Goal: Information Seeking & Learning: Learn about a topic

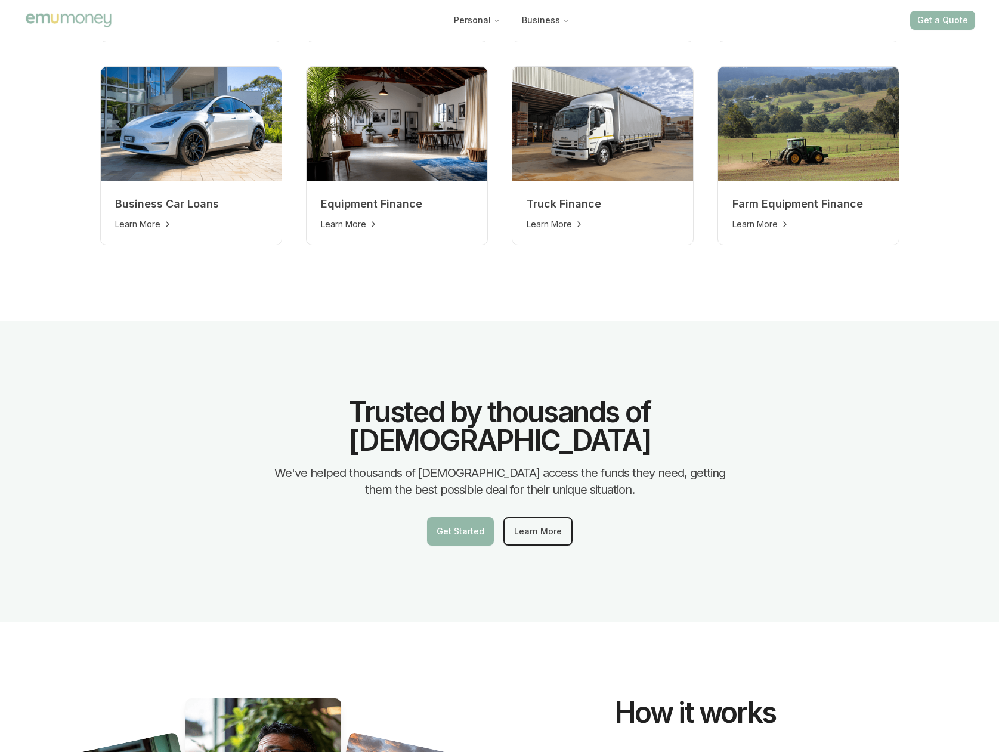
scroll to position [835, 0]
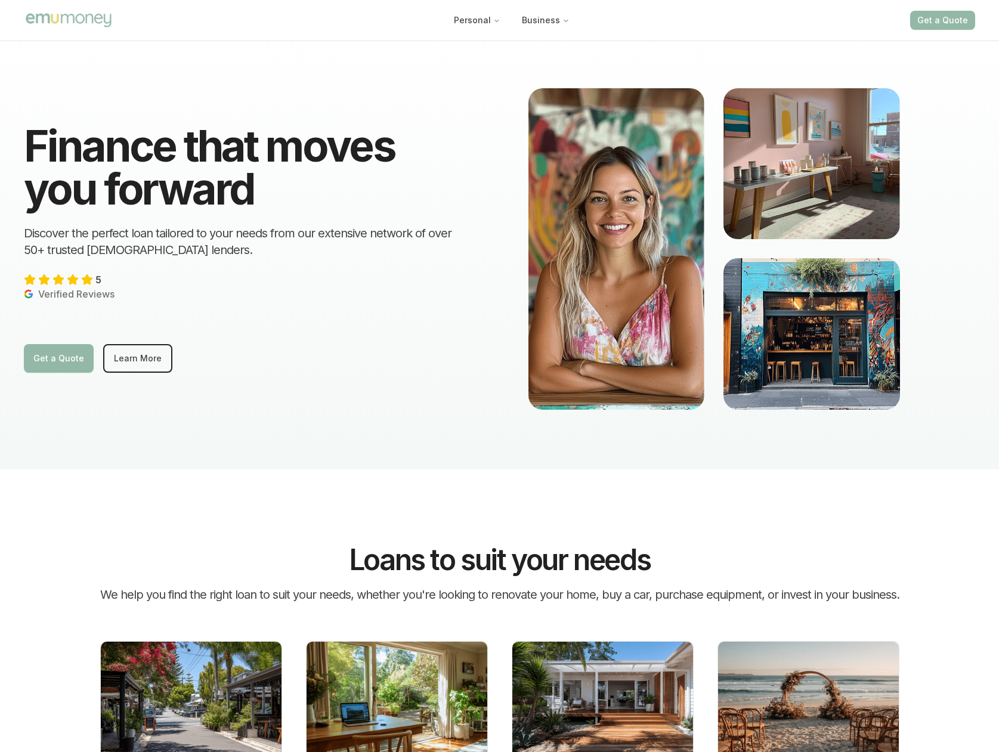
scroll to position [0, 0]
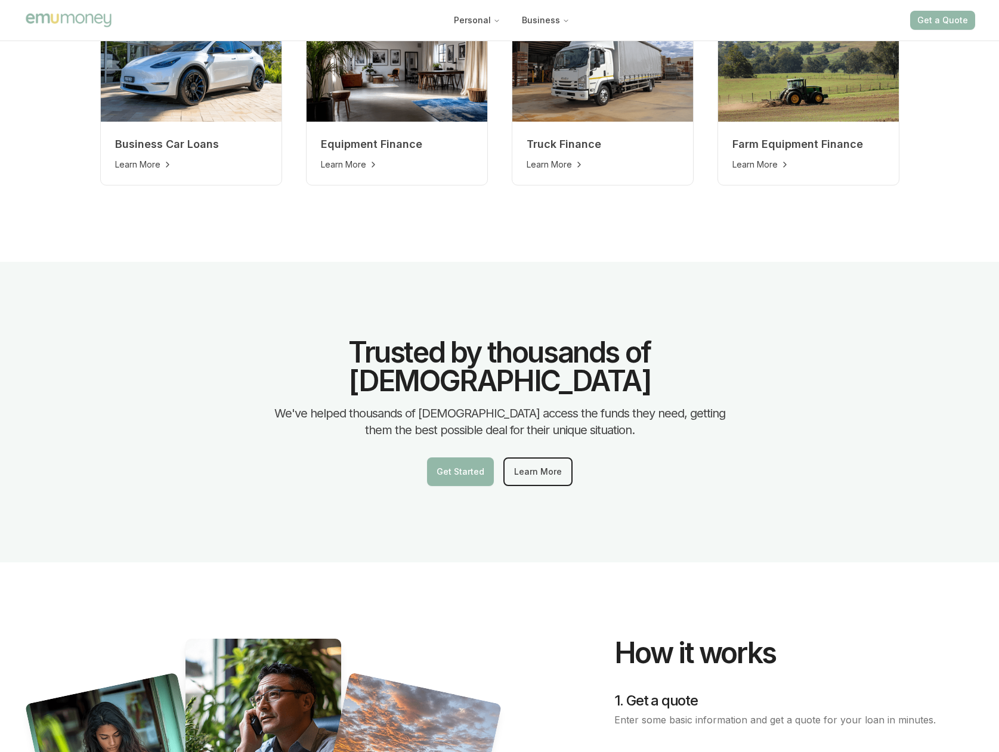
click at [79, 531] on div "Trusted by thousands of [DEMOGRAPHIC_DATA] We've helped thousands of [DEMOGRAPH…" at bounding box center [499, 412] width 999 height 301
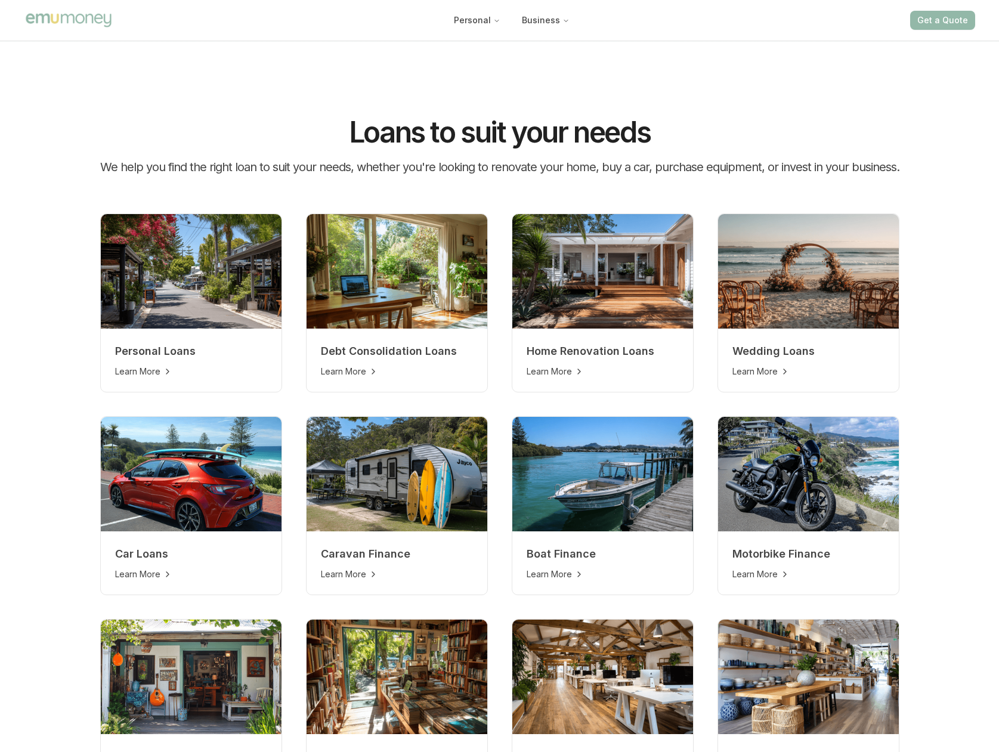
scroll to position [239, 0]
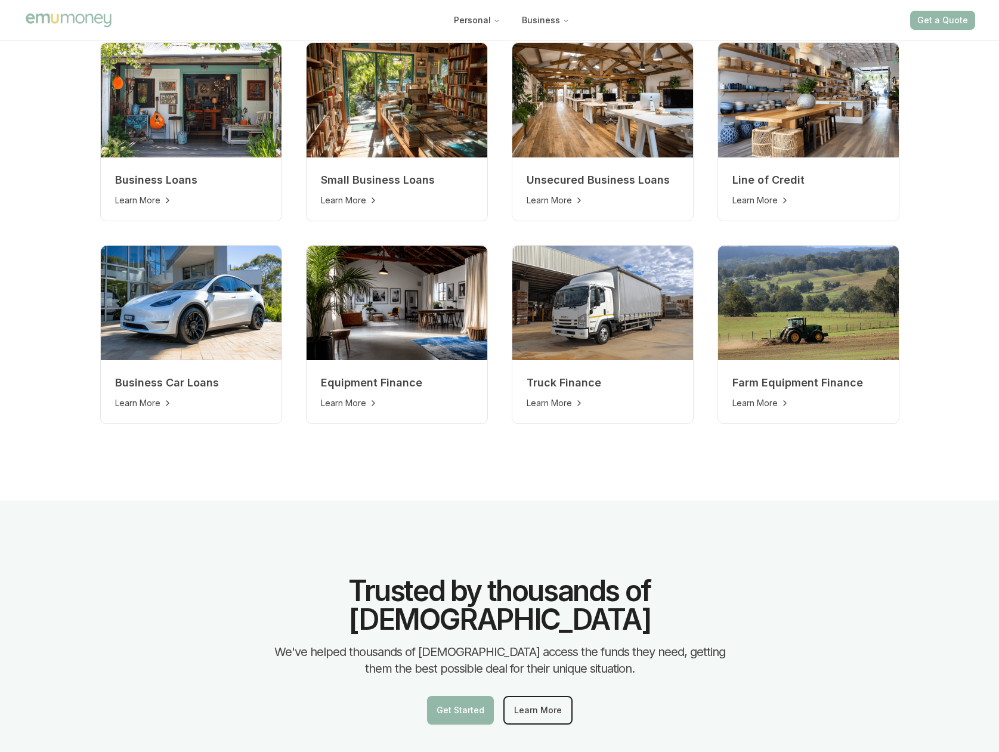
click at [37, 543] on div "Trusted by thousands of [DEMOGRAPHIC_DATA] We've helped thousands of [DEMOGRAPH…" at bounding box center [499, 651] width 999 height 301
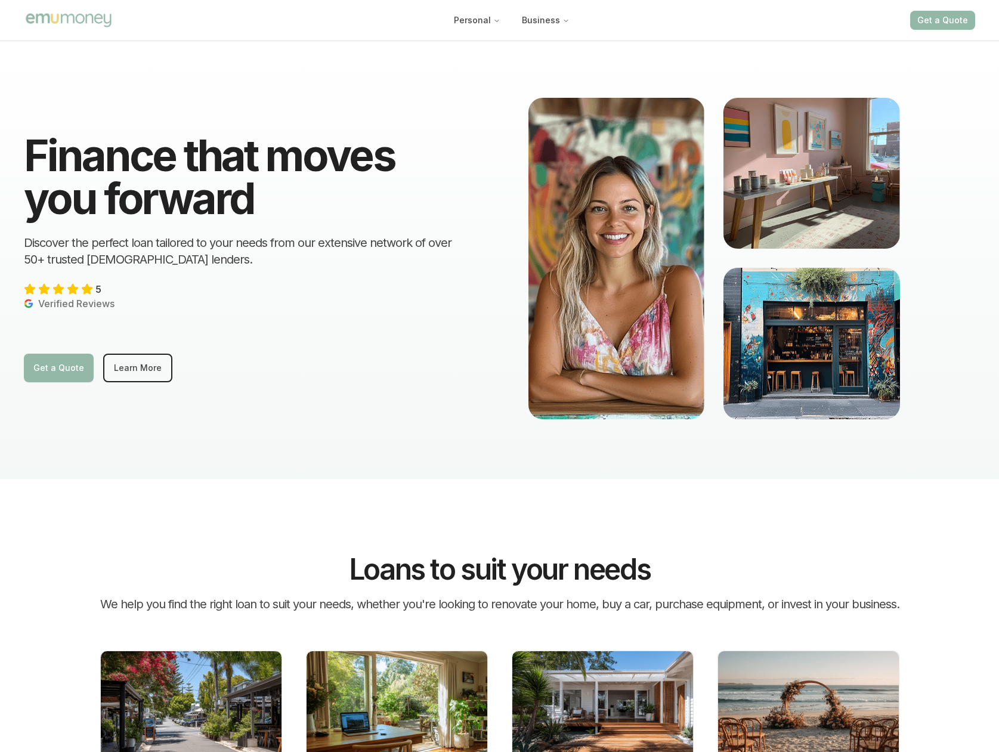
click at [209, 341] on div "Finance that moves you forward Discover the perfect loan tailored to your needs…" at bounding box center [247, 258] width 447 height 248
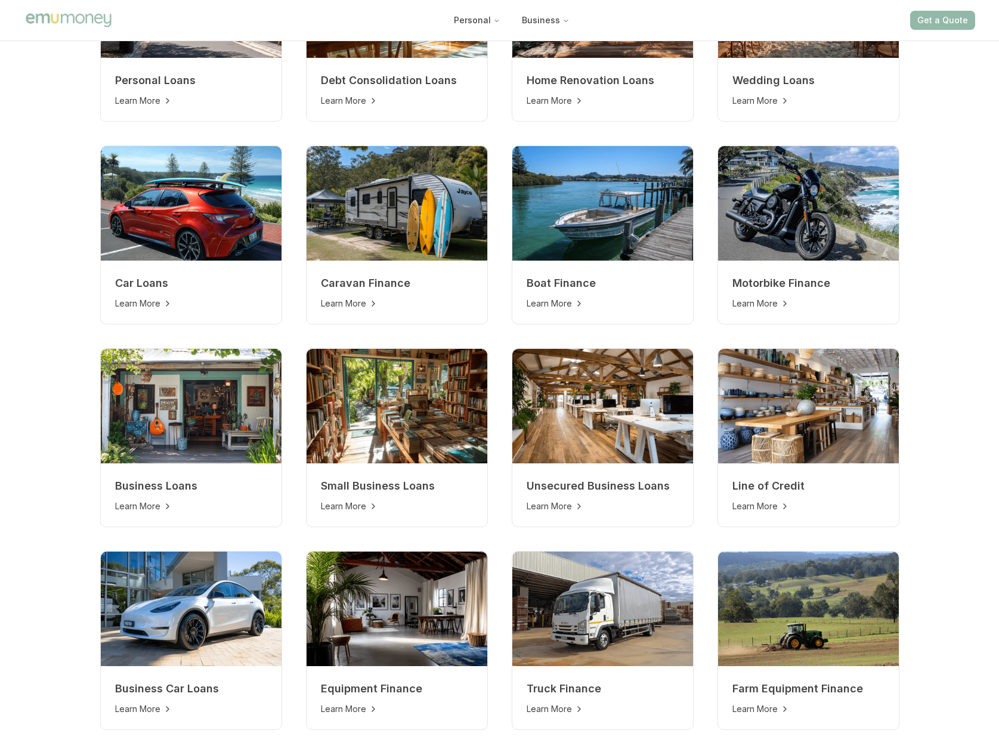
scroll to position [716, 0]
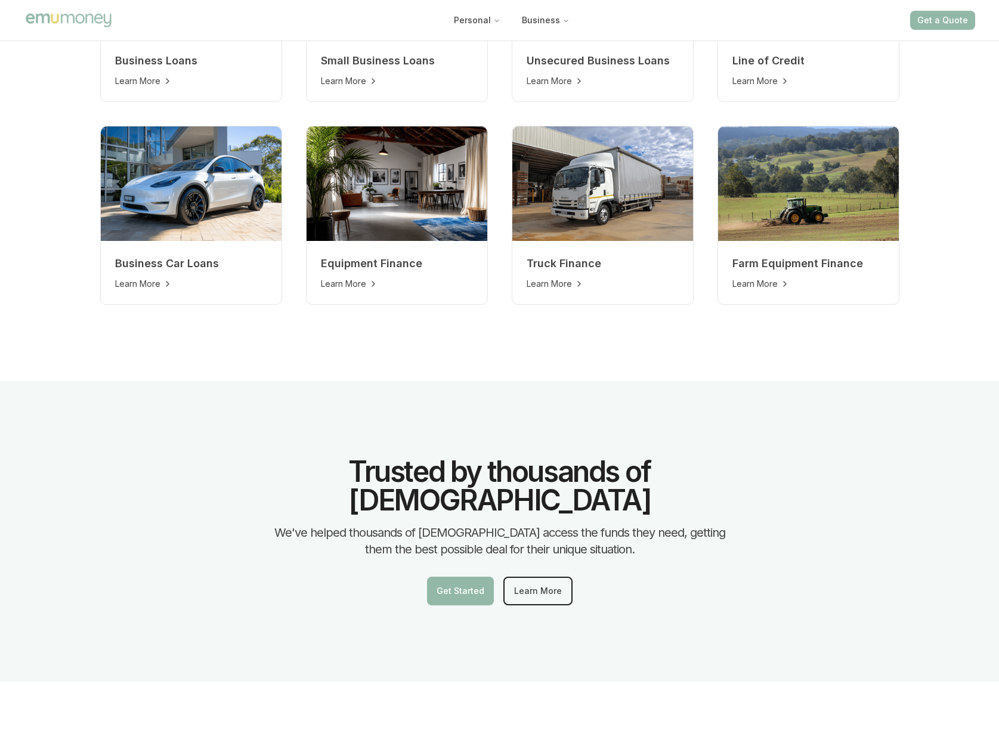
scroll to position [835, 0]
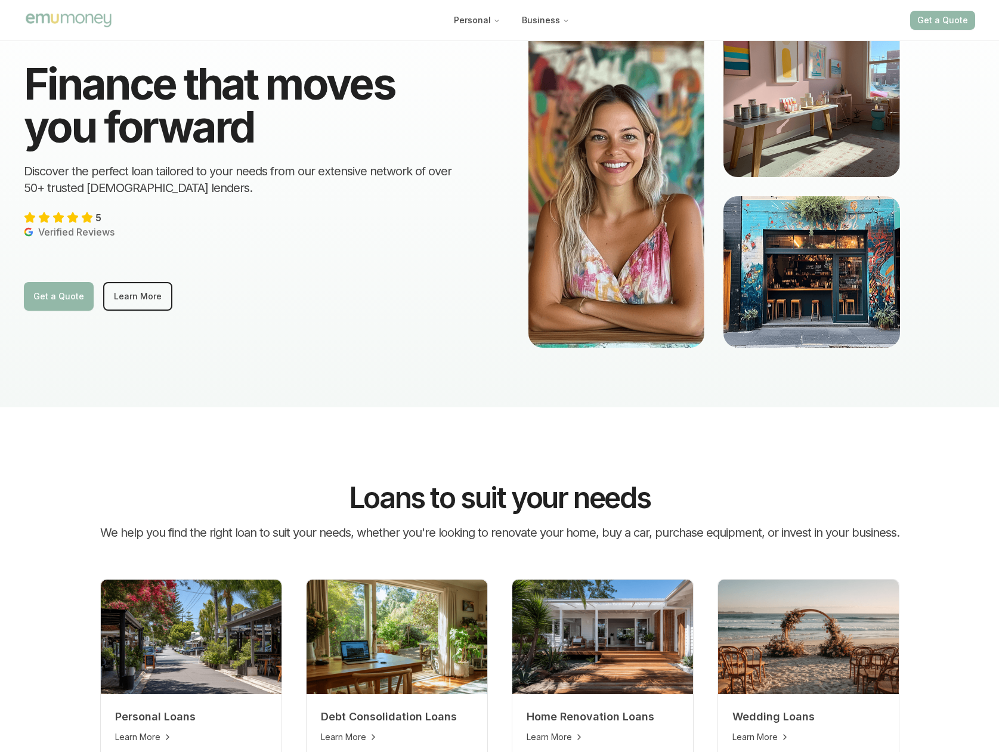
scroll to position [0, 0]
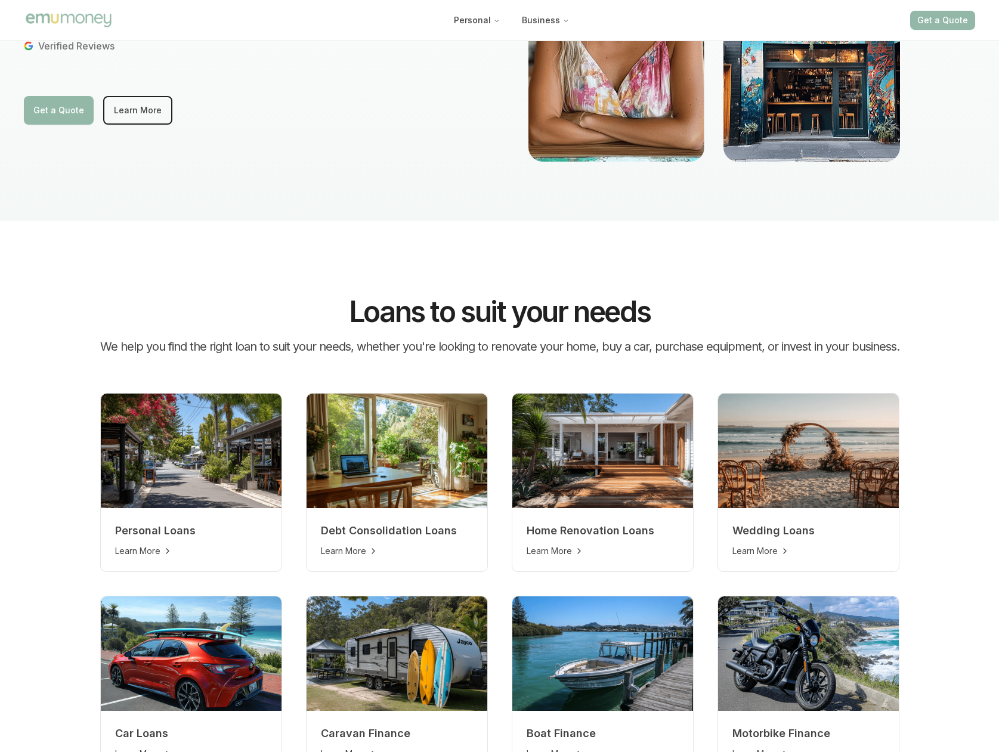
scroll to position [418, 0]
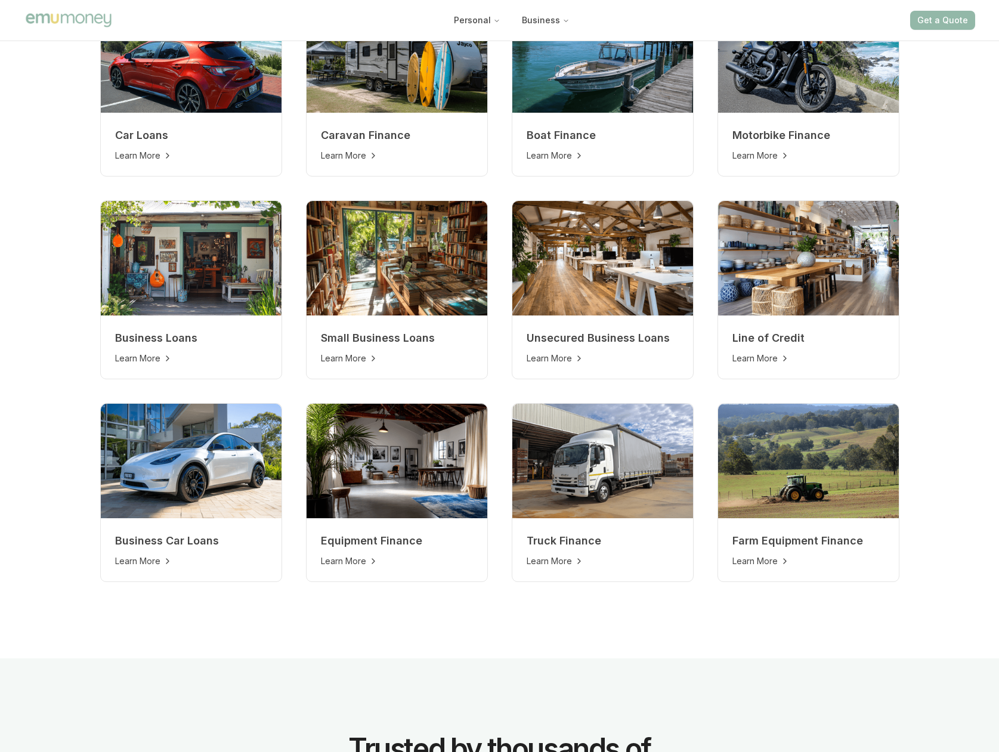
scroll to position [1074, 0]
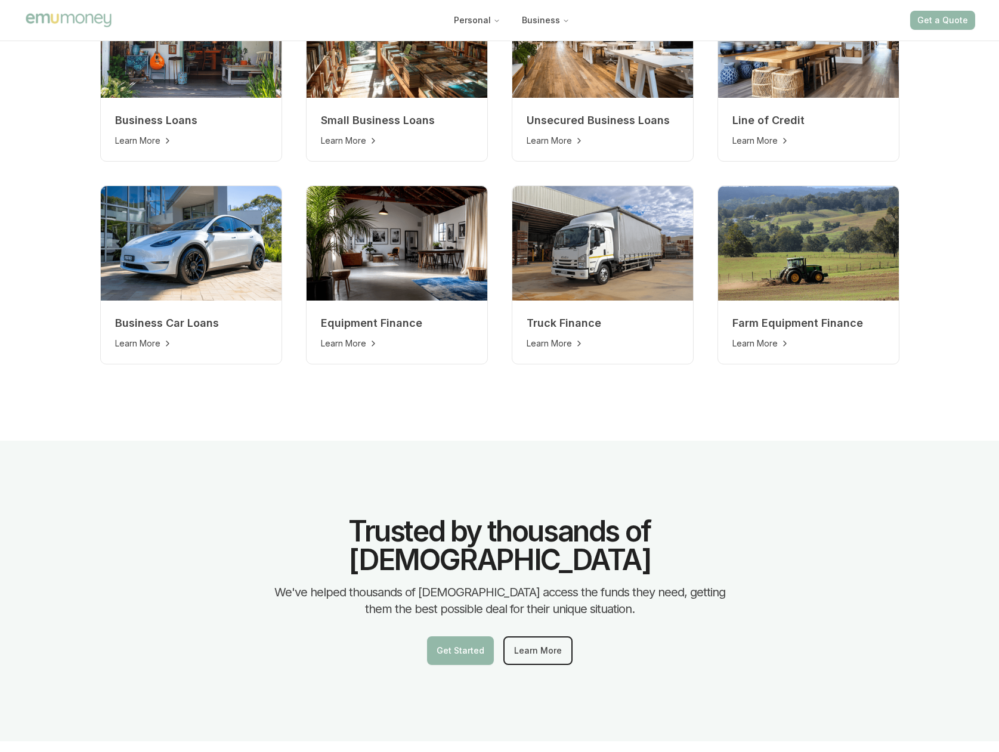
click at [45, 482] on div "Trusted by thousands of [DEMOGRAPHIC_DATA] We've helped thousands of [DEMOGRAPH…" at bounding box center [499, 591] width 999 height 301
click at [44, 483] on div "Trusted by thousands of [DEMOGRAPHIC_DATA] We've helped thousands of [DEMOGRAPH…" at bounding box center [499, 591] width 999 height 301
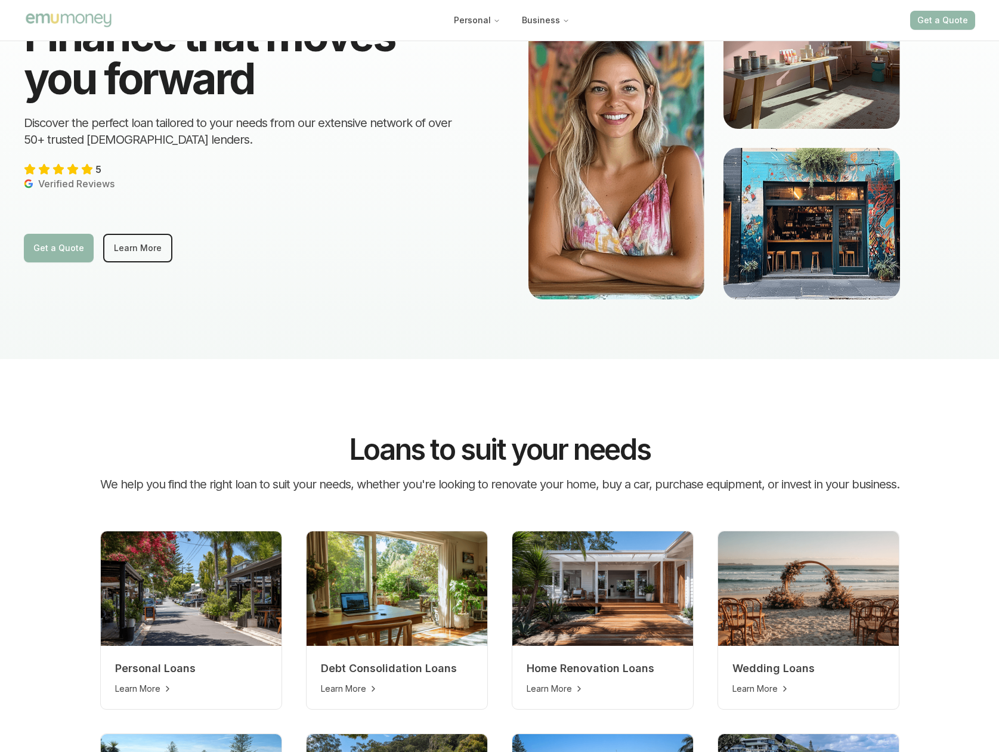
scroll to position [0, 0]
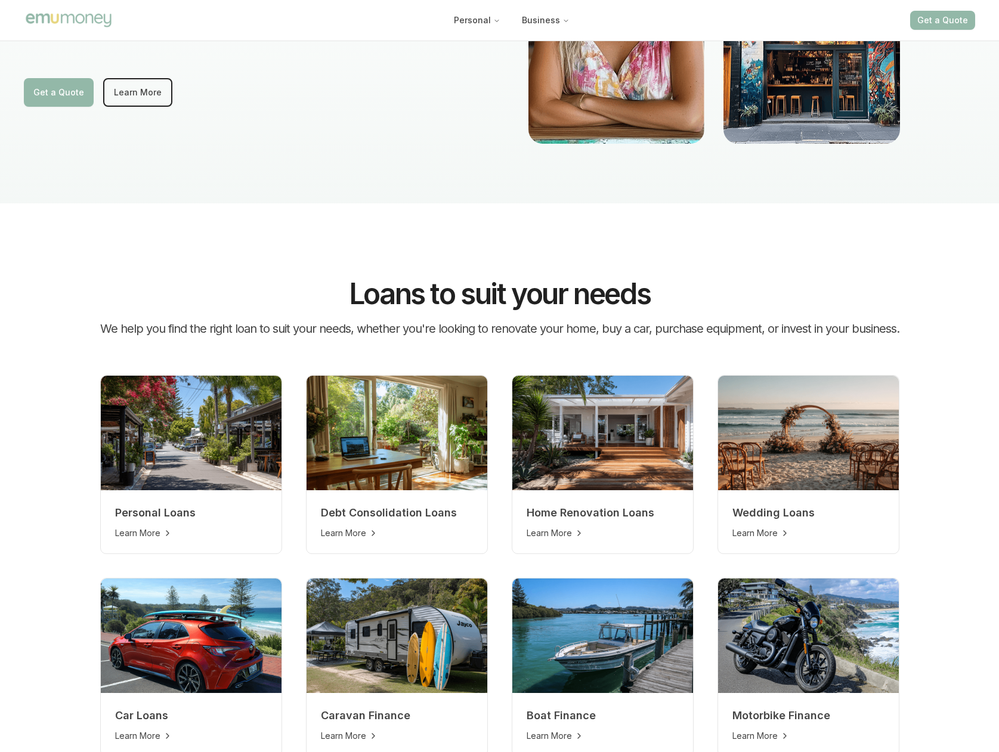
scroll to position [597, 0]
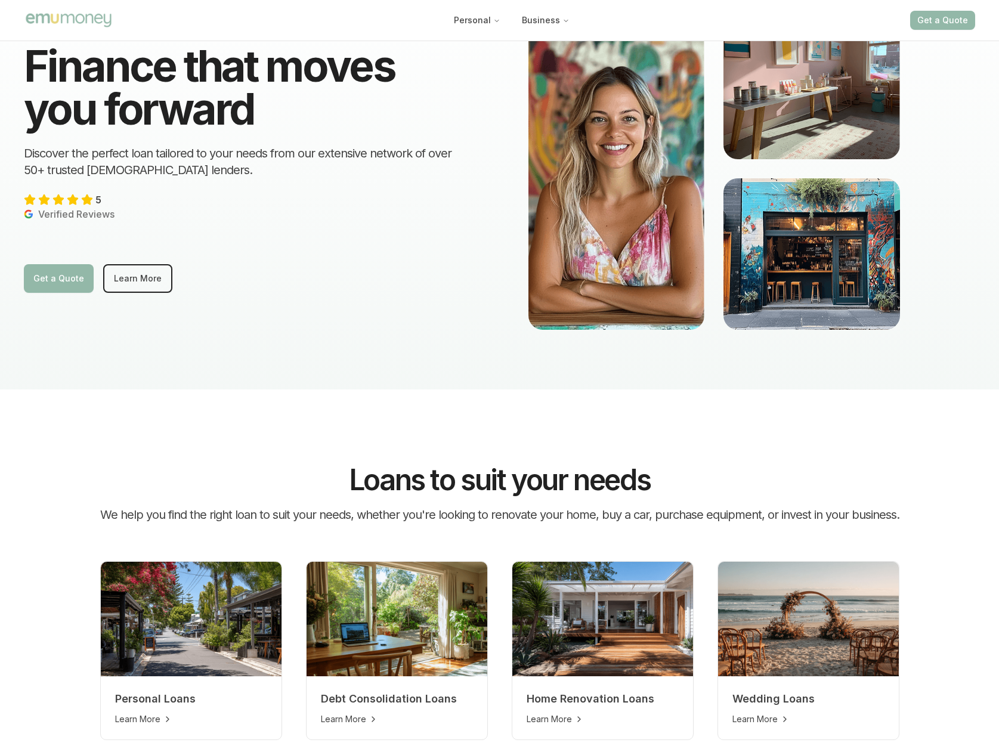
scroll to position [0, 0]
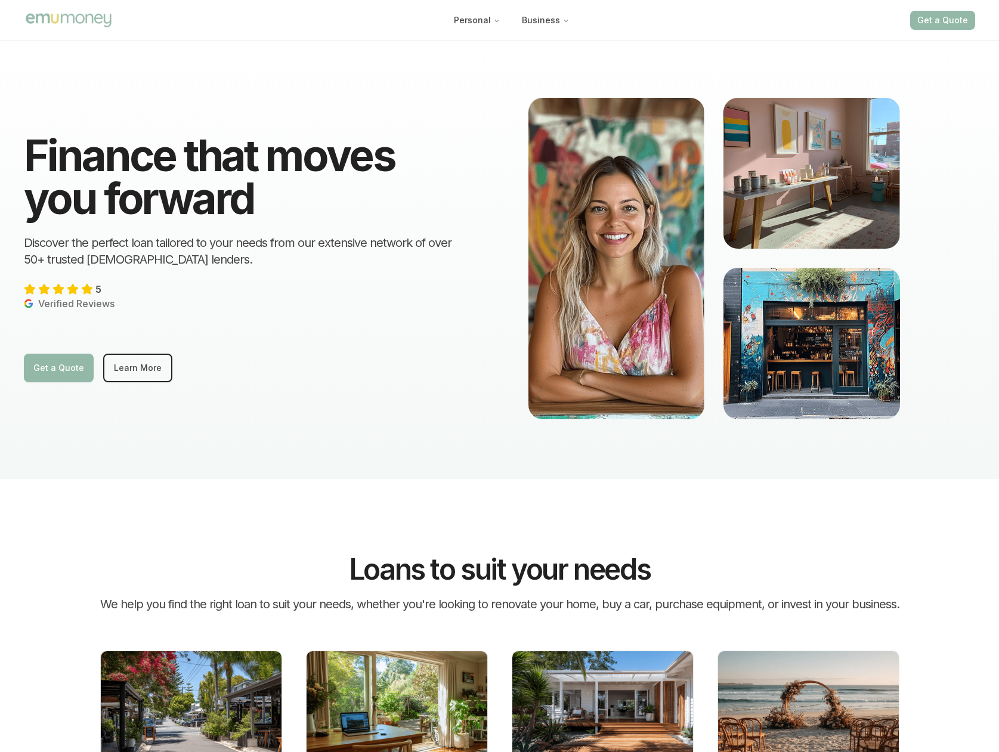
click at [241, 362] on div "Get a Quote Learn More" at bounding box center [247, 368] width 447 height 29
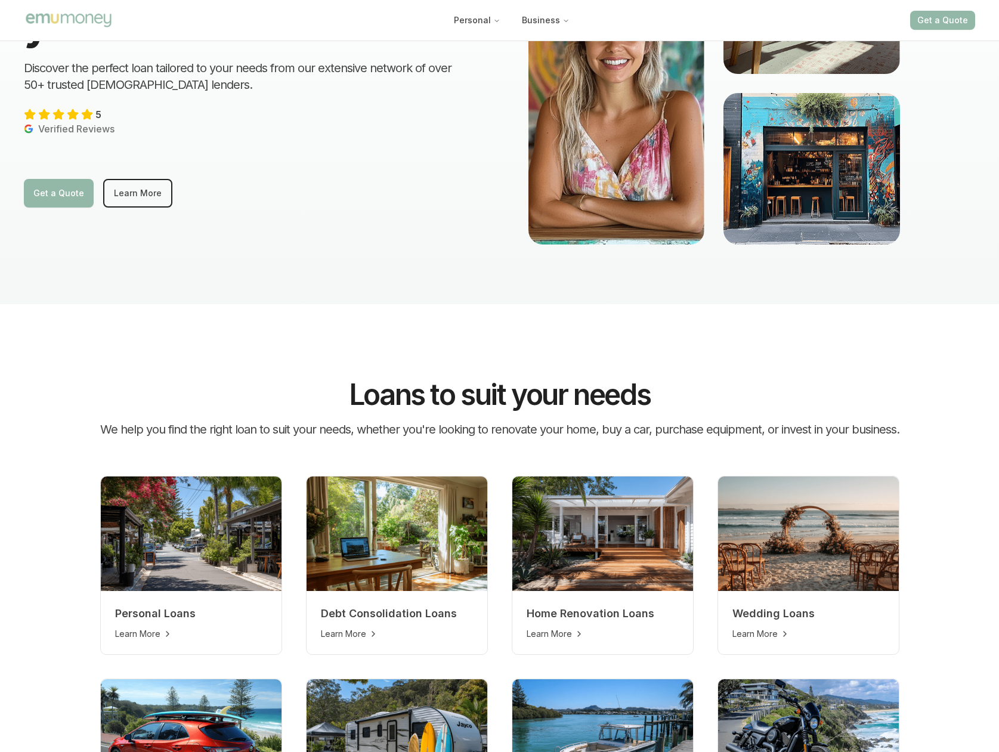
scroll to position [358, 0]
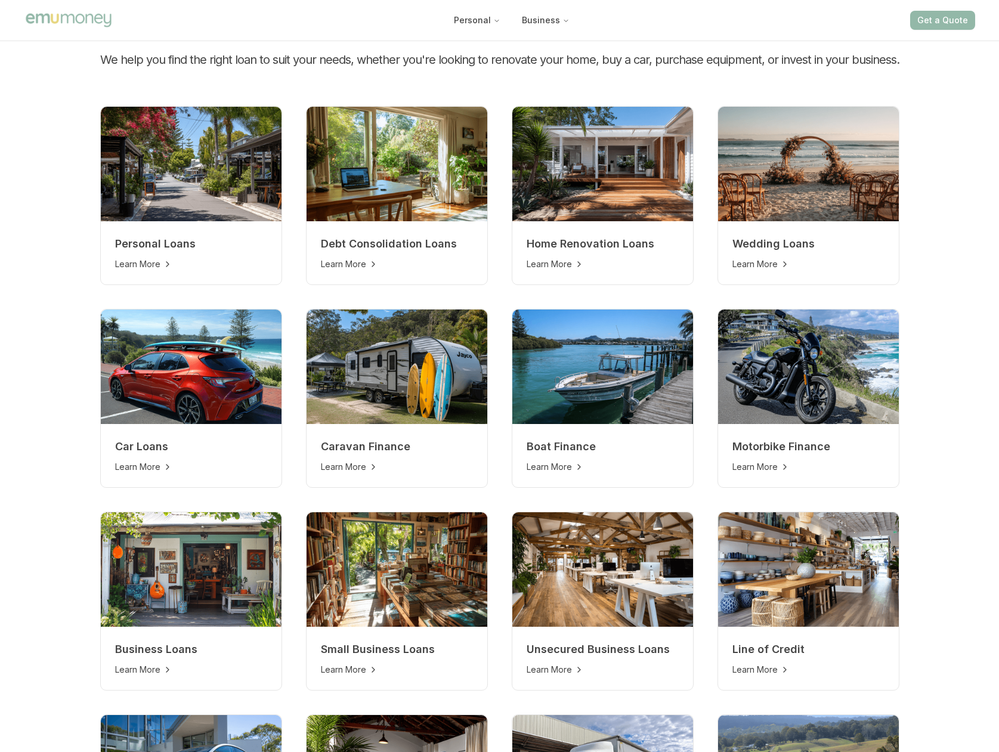
scroll to position [597, 0]
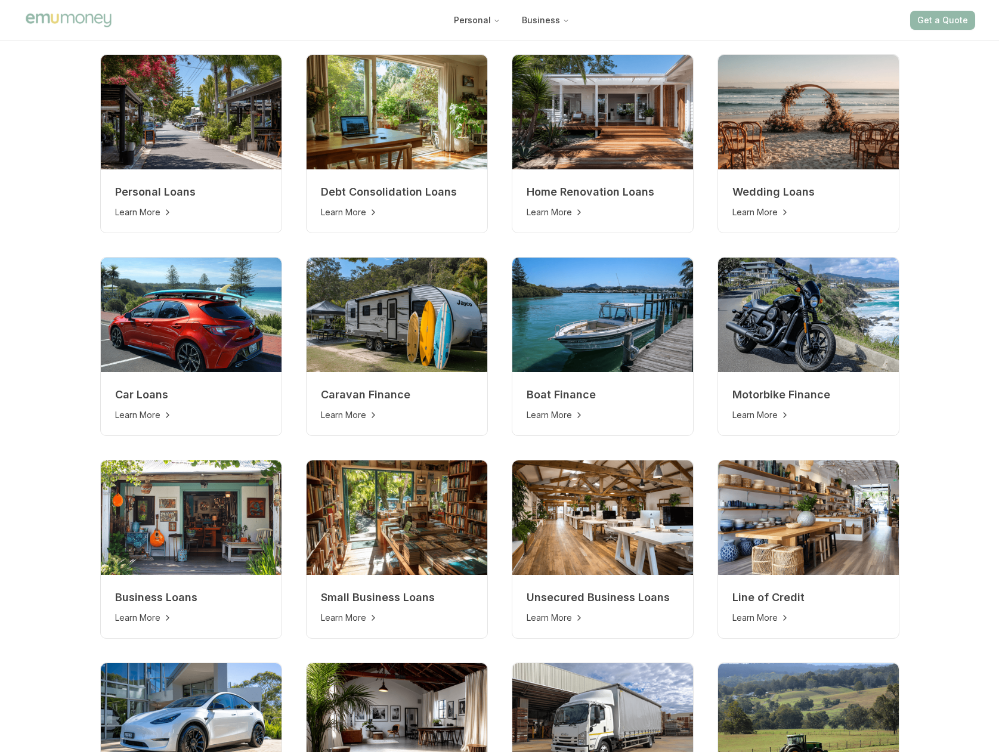
drag, startPoint x: 72, startPoint y: 509, endPoint x: 82, endPoint y: 499, distance: 13.9
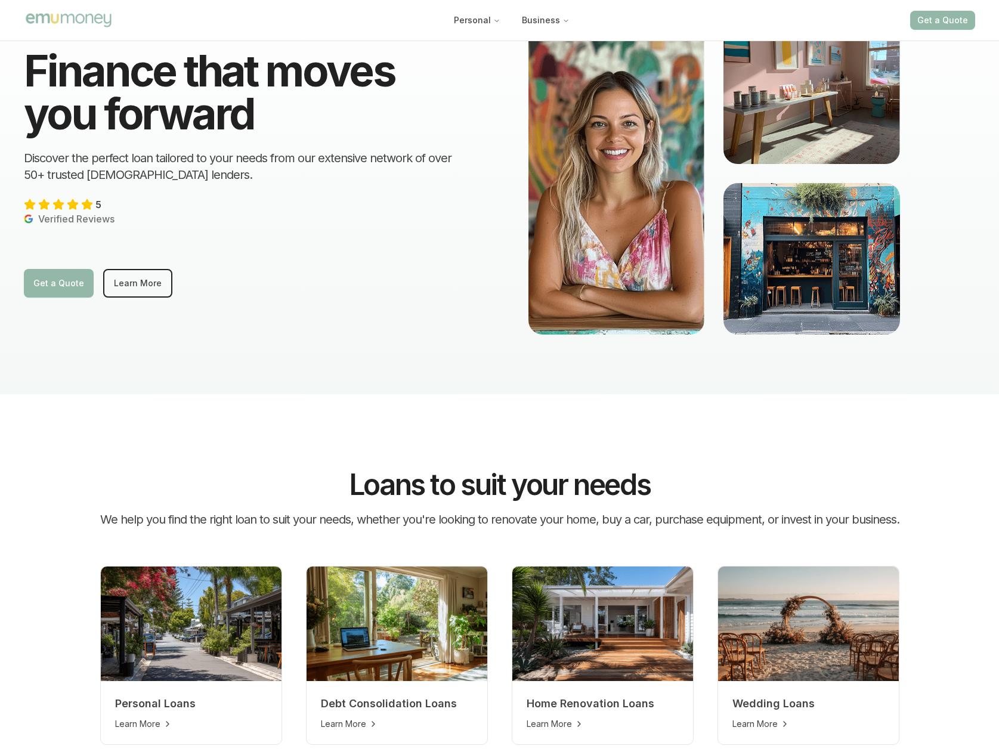
scroll to position [0, 0]
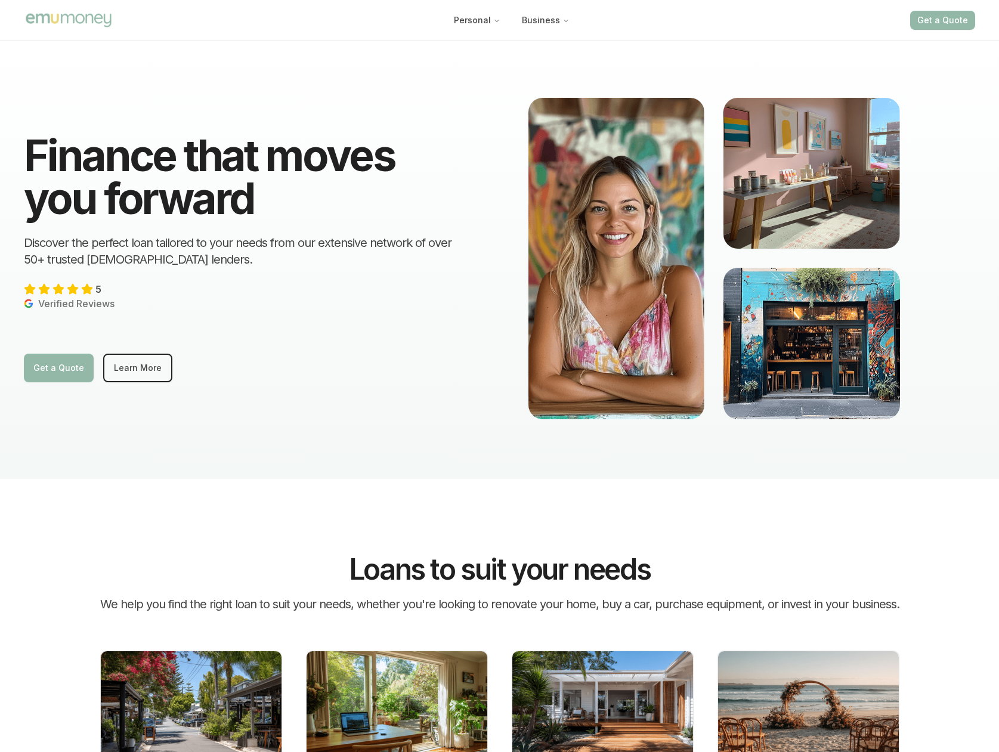
click at [271, 452] on div "Finance that moves you forward Discover the perfect loan tailored to your needs…" at bounding box center [499, 258] width 999 height 441
